Goal: Information Seeking & Learning: Find specific fact

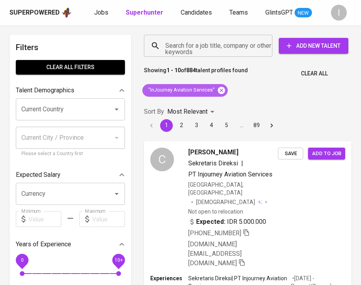
click at [224, 89] on icon at bounding box center [221, 90] width 7 height 7
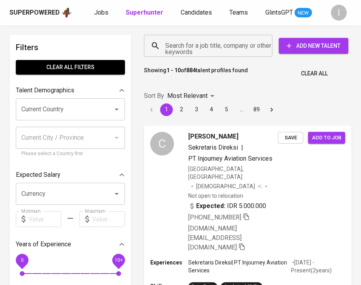
click at [218, 53] on input "Search for a job title, company or other keywords" at bounding box center [210, 45] width 94 height 15
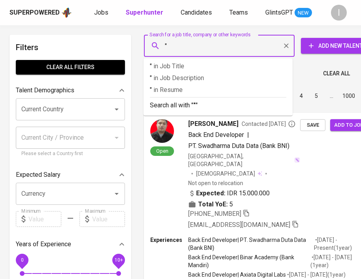
paste input "Five-O Bakery"
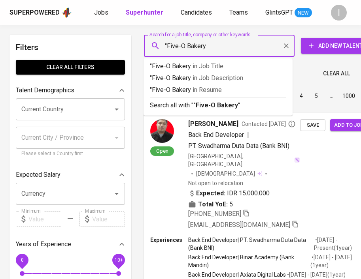
type input ""Five-O Bakery""
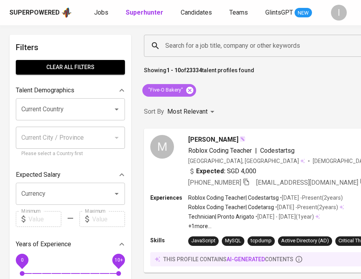
click at [192, 91] on icon at bounding box center [189, 90] width 7 height 7
click at [207, 47] on input "Search for a job title, company or other keywords" at bounding box center [359, 45] width 392 height 15
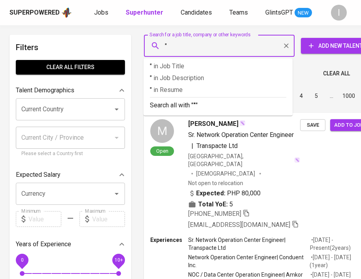
paste input "[PERSON_NAME] Sentosa"
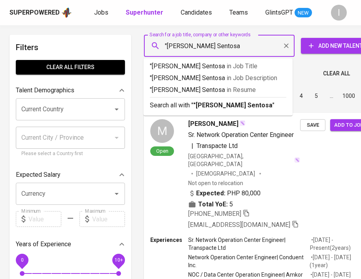
type input ""Mitra [PERSON_NAME] Sentosa""
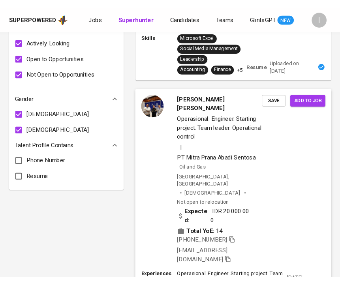
scroll to position [499, 0]
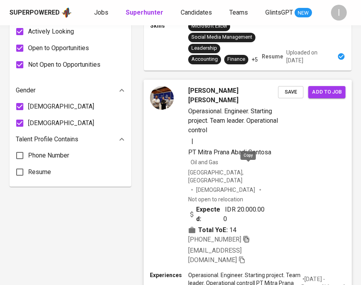
click at [248, 236] on icon "button" at bounding box center [246, 239] width 6 height 7
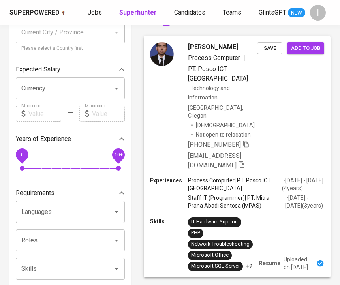
scroll to position [0, 0]
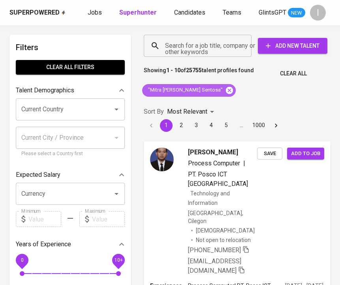
click at [226, 88] on icon at bounding box center [229, 90] width 7 height 7
click at [215, 43] on input "Search for a job title, company or other keywords" at bounding box center [199, 45] width 73 height 15
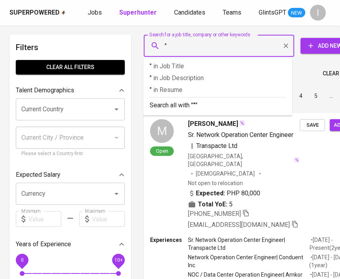
paste input "PT BINTANG JAMTAMA SEJAHTERA"
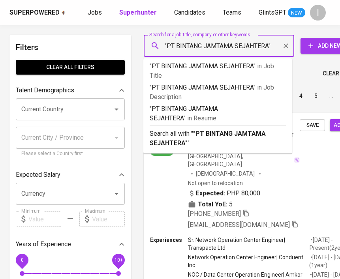
click at [175, 46] on input ""PT BINTANG JAMTAMA SEJAHTERA"" at bounding box center [221, 45] width 116 height 15
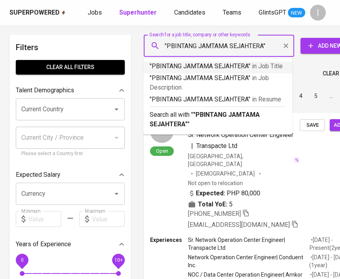
type input ""BINTANG JAMTAMA SEJAHTERA""
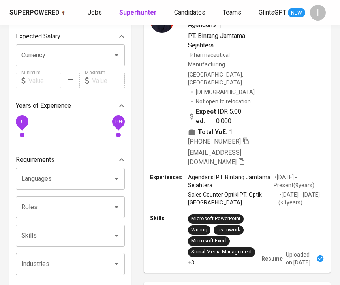
scroll to position [133, 0]
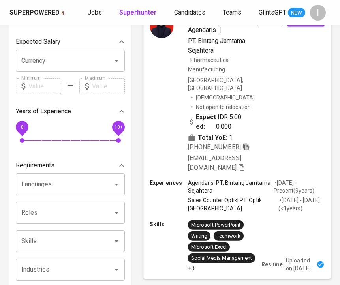
click at [243, 145] on icon "button" at bounding box center [246, 146] width 7 height 7
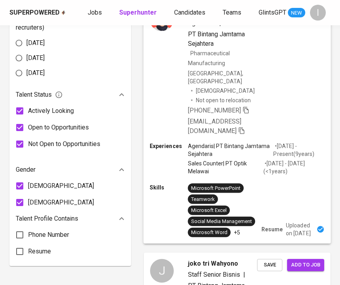
scroll to position [406, 0]
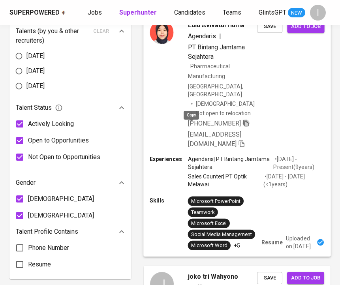
click at [243, 126] on icon "button" at bounding box center [246, 122] width 7 height 7
